Goal: Check status: Check status

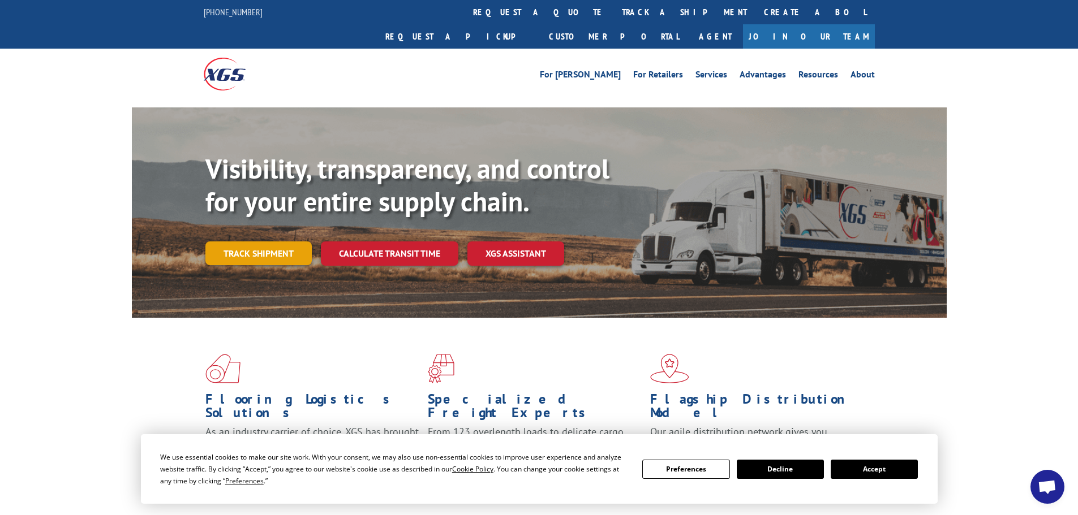
click at [261, 242] on link "Track shipment" at bounding box center [258, 254] width 106 height 24
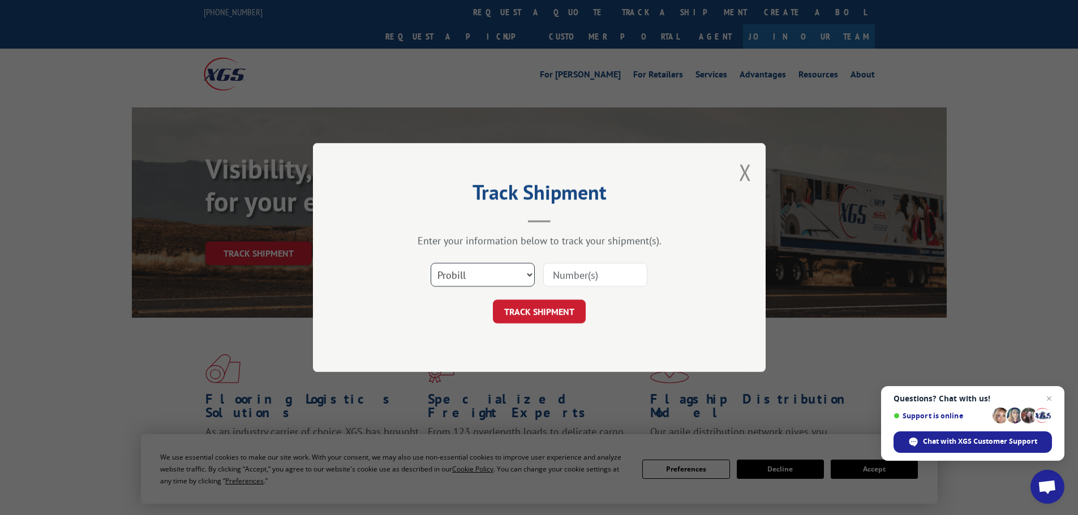
click at [528, 275] on select "Select category... Probill BOL PO" at bounding box center [483, 275] width 104 height 24
select select "po"
click at [431, 263] on select "Select category... Probill BOL PO" at bounding box center [483, 275] width 104 height 24
drag, startPoint x: 550, startPoint y: 269, endPoint x: 565, endPoint y: 278, distance: 17.8
click at [550, 272] on input at bounding box center [595, 275] width 104 height 24
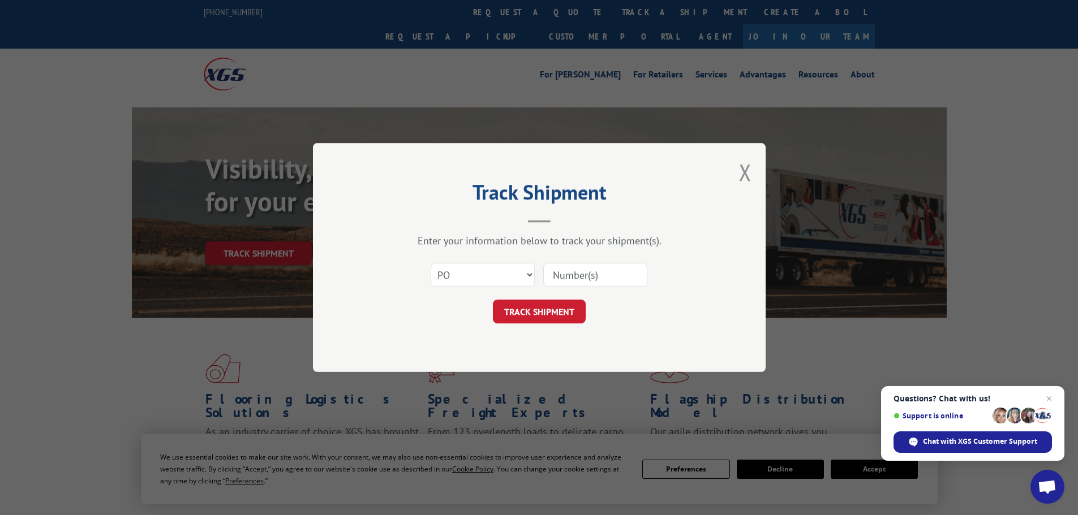
click at [569, 279] on input at bounding box center [595, 275] width 104 height 24
type input "03520291"
click at [493, 300] on button "TRACK SHIPMENT" at bounding box center [539, 312] width 93 height 24
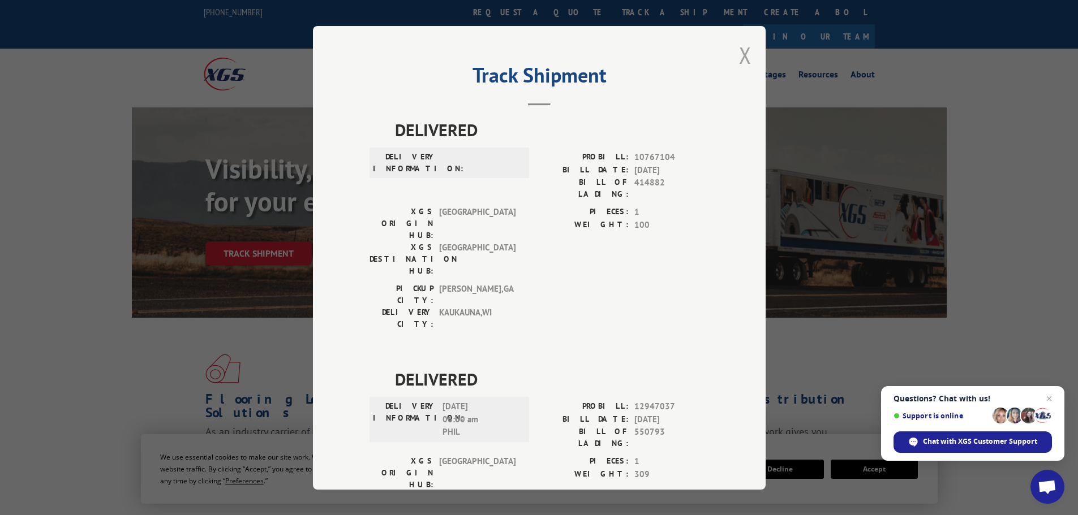
click at [739, 53] on button "Close modal" at bounding box center [745, 55] width 12 height 30
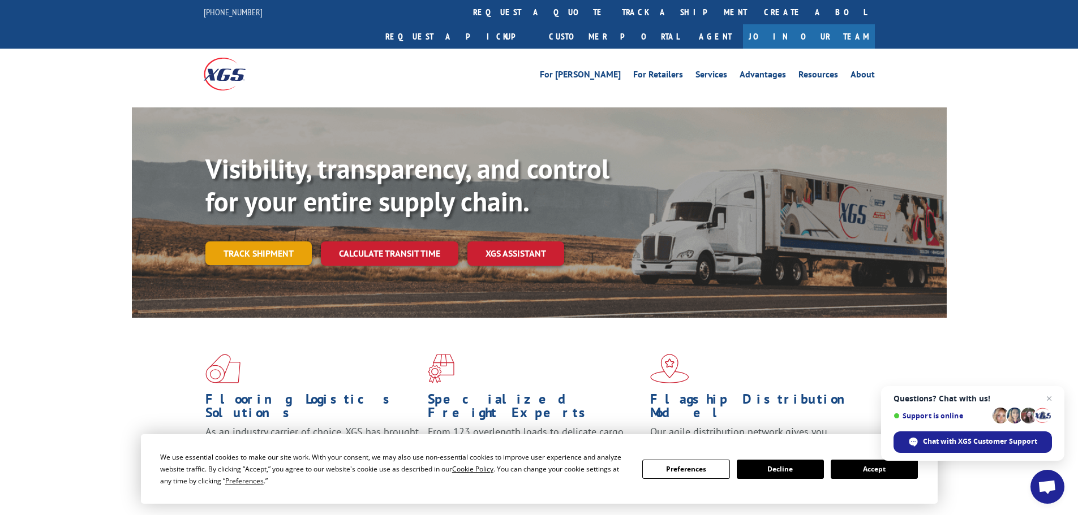
click at [301, 242] on link "Track shipment" at bounding box center [258, 254] width 106 height 24
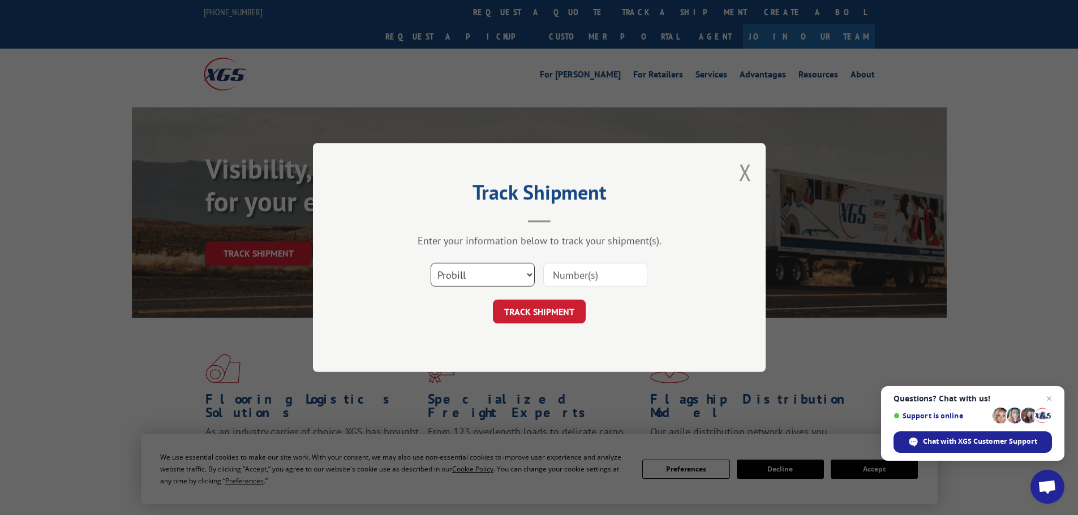
click at [526, 275] on select "Select category... Probill BOL PO" at bounding box center [483, 275] width 104 height 24
select select "po"
click at [431, 263] on select "Select category... Probill BOL PO" at bounding box center [483, 275] width 104 height 24
click at [580, 277] on input at bounding box center [595, 275] width 104 height 24
type input "03520285"
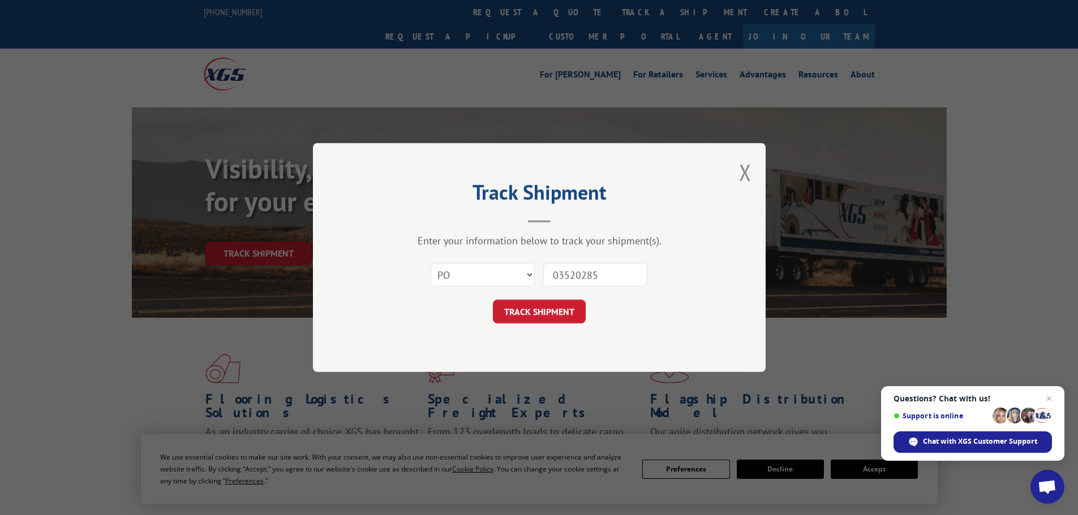
click at [493, 300] on button "TRACK SHIPMENT" at bounding box center [539, 312] width 93 height 24
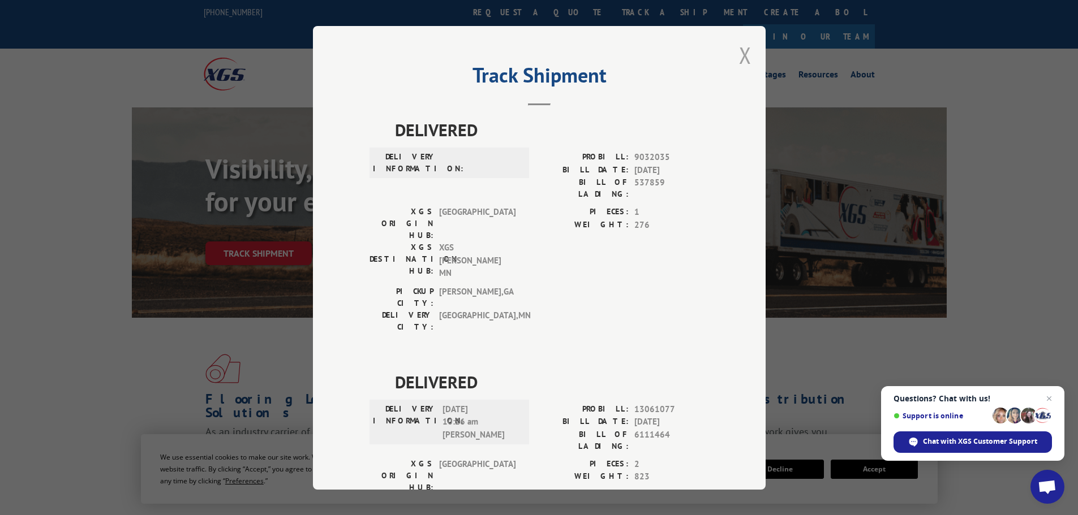
click at [739, 56] on button "Close modal" at bounding box center [745, 55] width 12 height 30
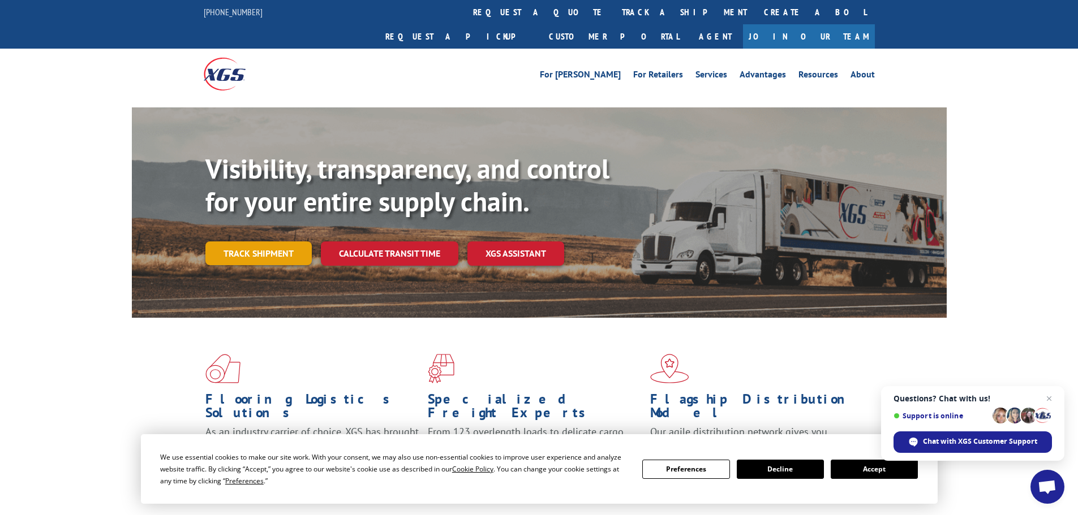
click at [258, 242] on link "Track shipment" at bounding box center [258, 254] width 106 height 24
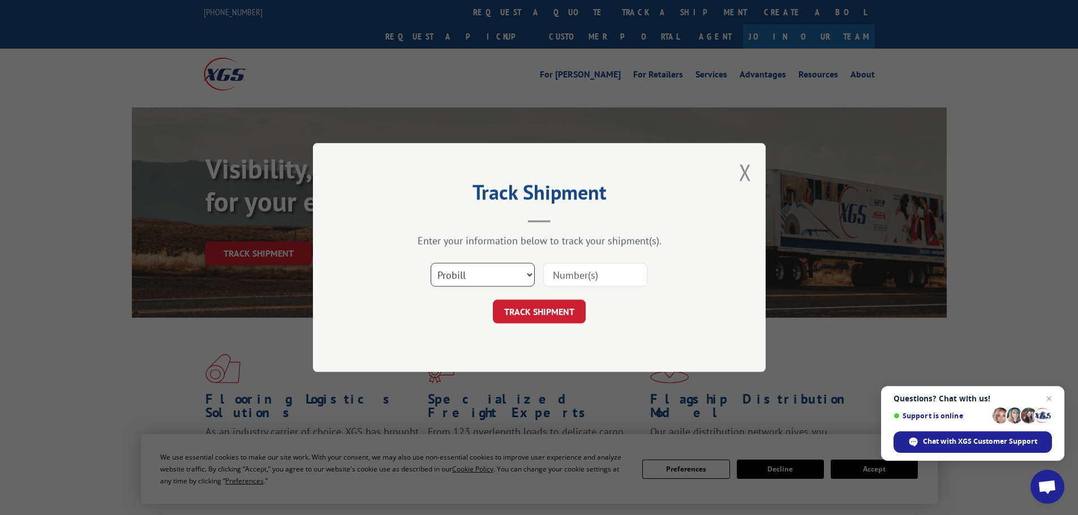
click at [526, 271] on select "Select category... Probill BOL PO" at bounding box center [483, 275] width 104 height 24
select select "po"
click at [431, 263] on select "Select category... Probill BOL PO" at bounding box center [483, 275] width 104 height 24
click at [576, 280] on input at bounding box center [595, 275] width 104 height 24
type input "03520364"
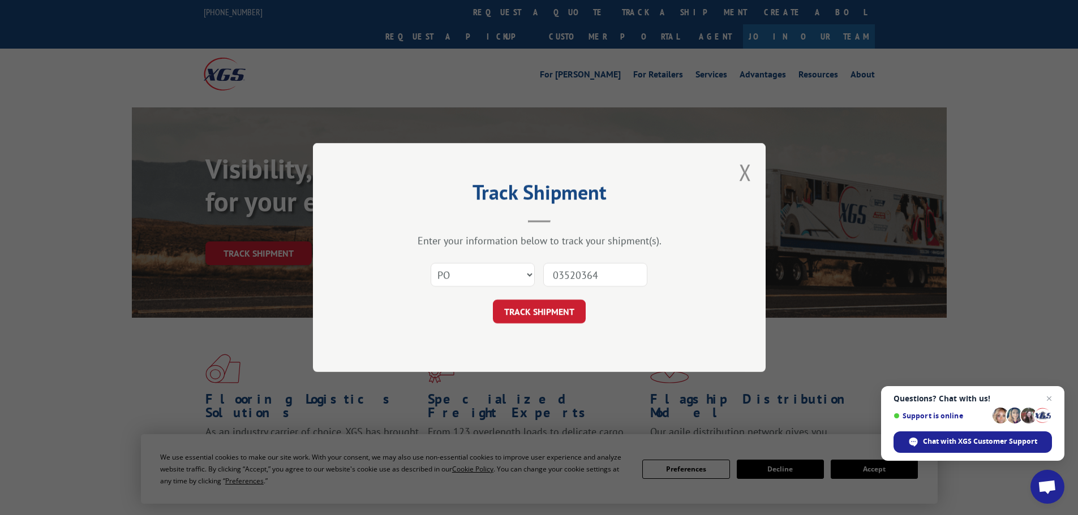
click at [493, 300] on button "TRACK SHIPMENT" at bounding box center [539, 312] width 93 height 24
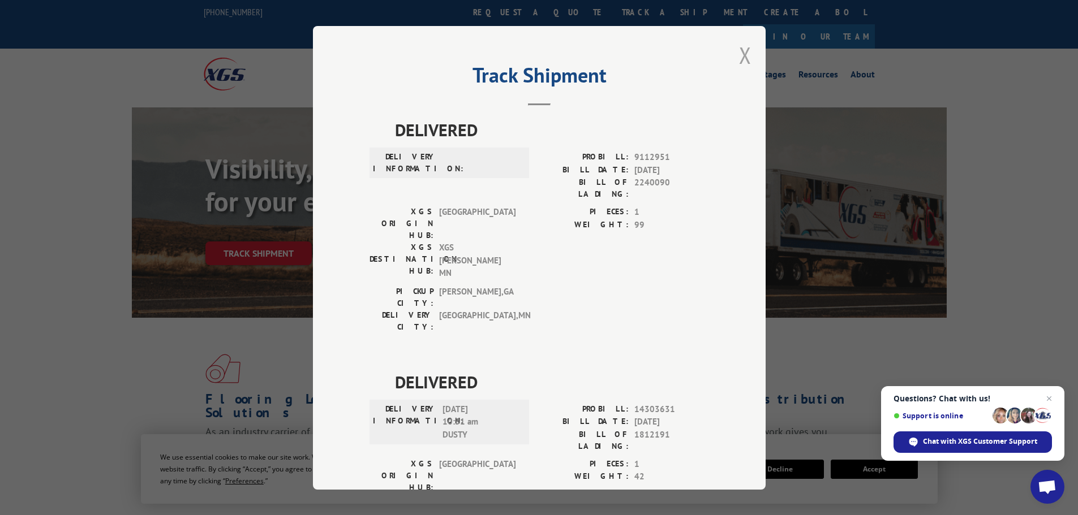
click at [743, 54] on button "Close modal" at bounding box center [745, 55] width 12 height 30
